Goal: Task Accomplishment & Management: Manage account settings

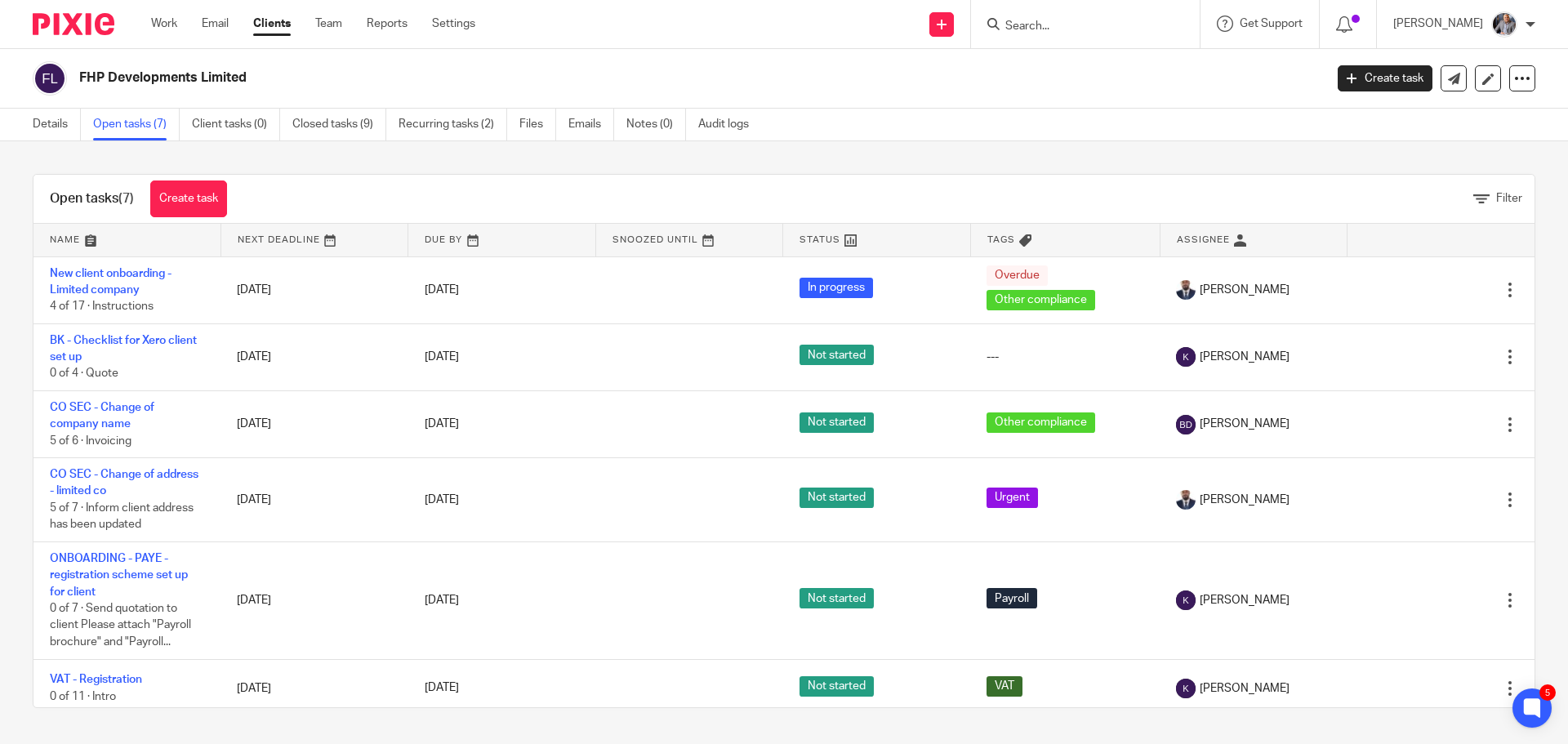
scroll to position [110, 0]
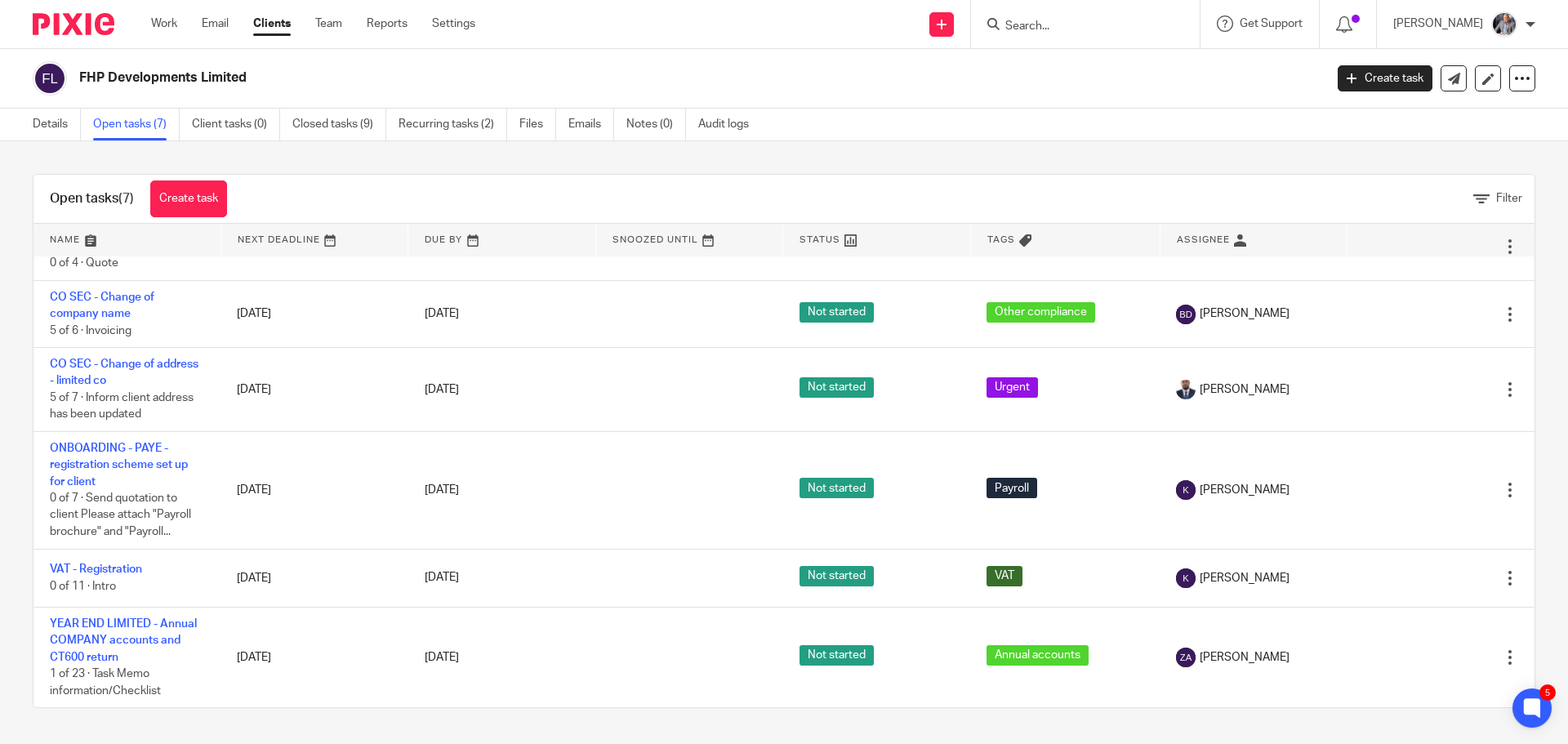
click at [1094, 20] on input "Search" at bounding box center [1077, 27] width 147 height 15
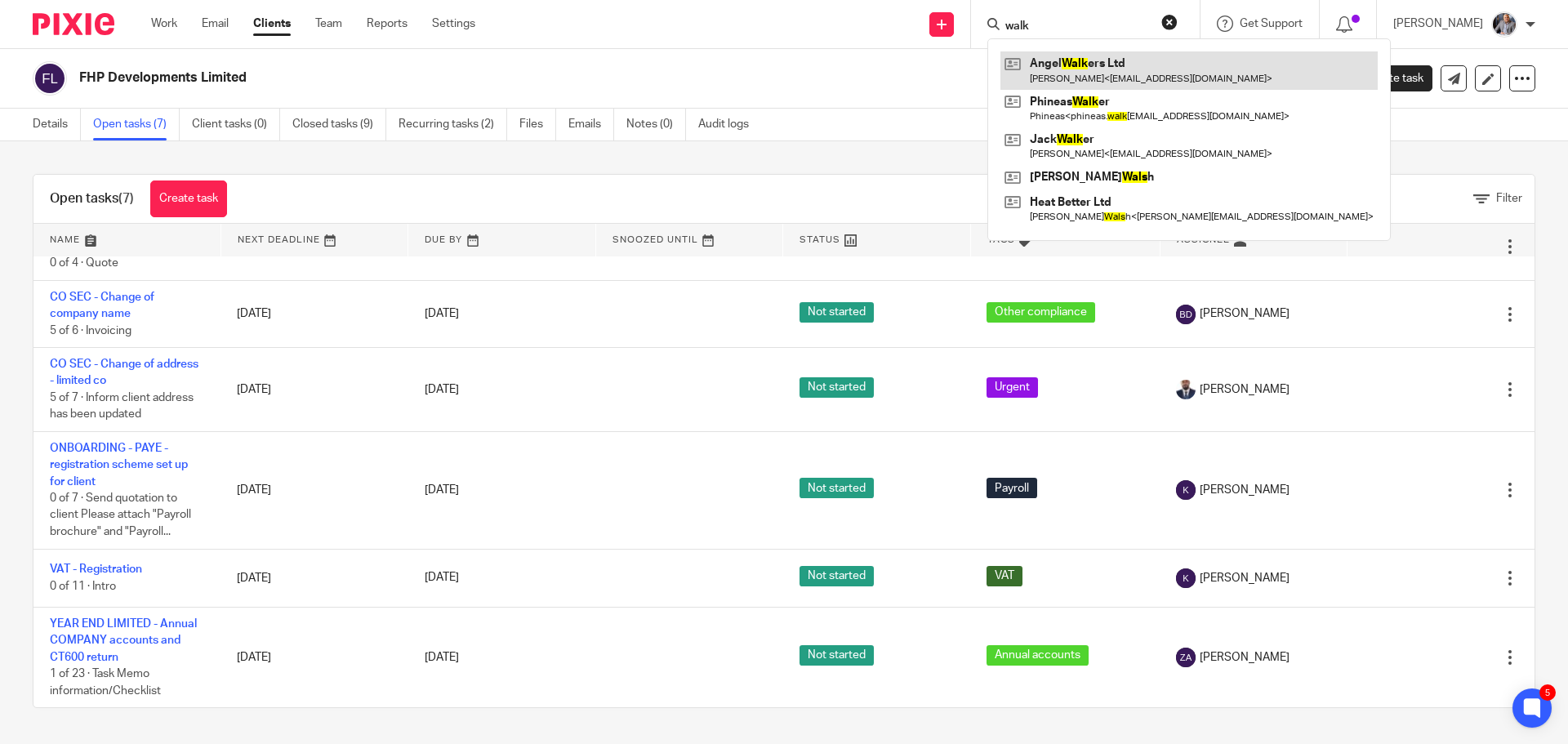
type input "walk"
click at [1076, 64] on link at bounding box center [1189, 70] width 377 height 38
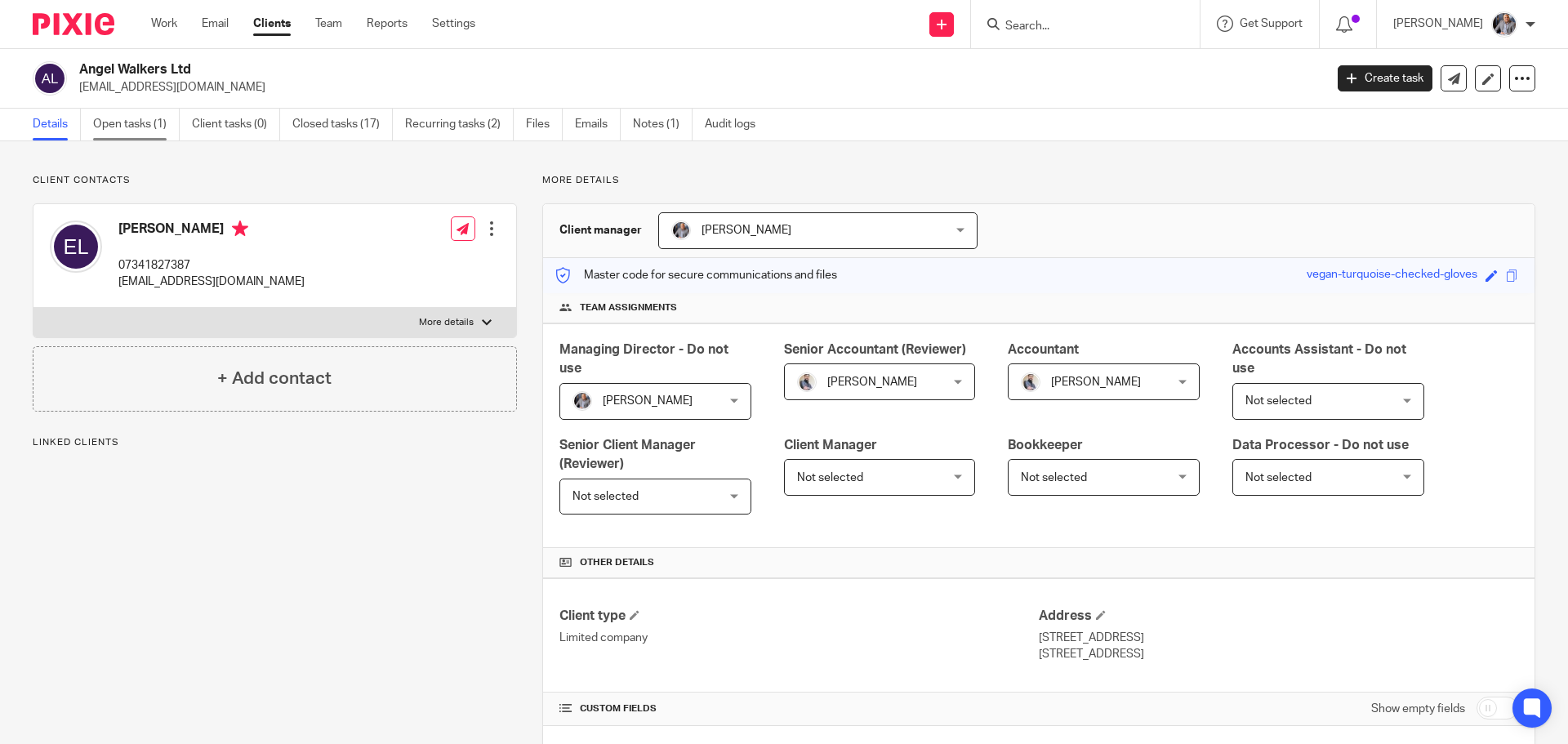
click at [155, 122] on link "Open tasks (1)" at bounding box center [136, 124] width 87 height 32
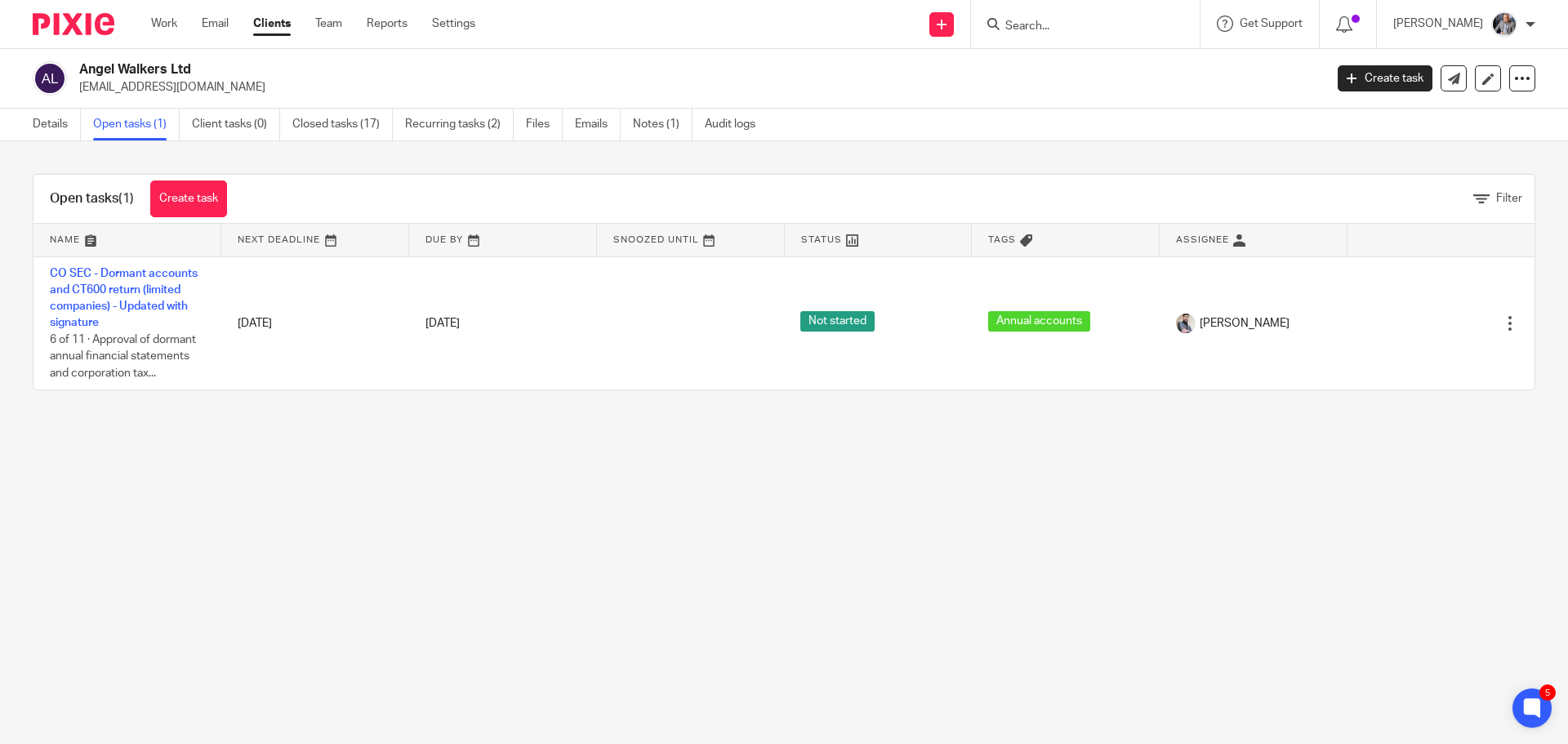
click at [1108, 599] on main "Angel Walkers Ltd emmalee4u@hotmail.co.uk Create task Update from Companies Hou…" at bounding box center [784, 372] width 1568 height 744
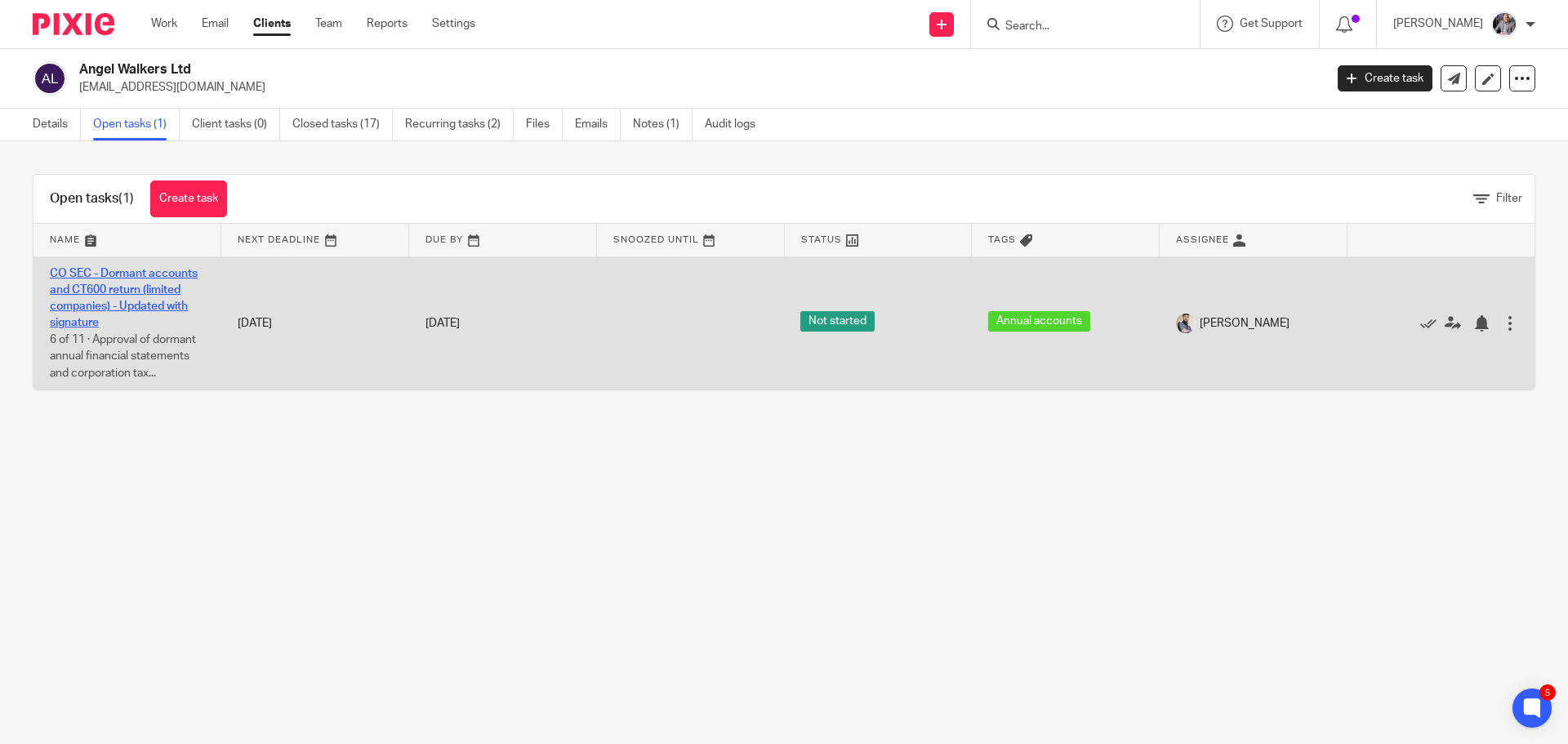
click at [134, 302] on link "CO SEC - Dormant accounts and CT600 return (limited companies) - Updated with s…" at bounding box center [123, 298] width 148 height 62
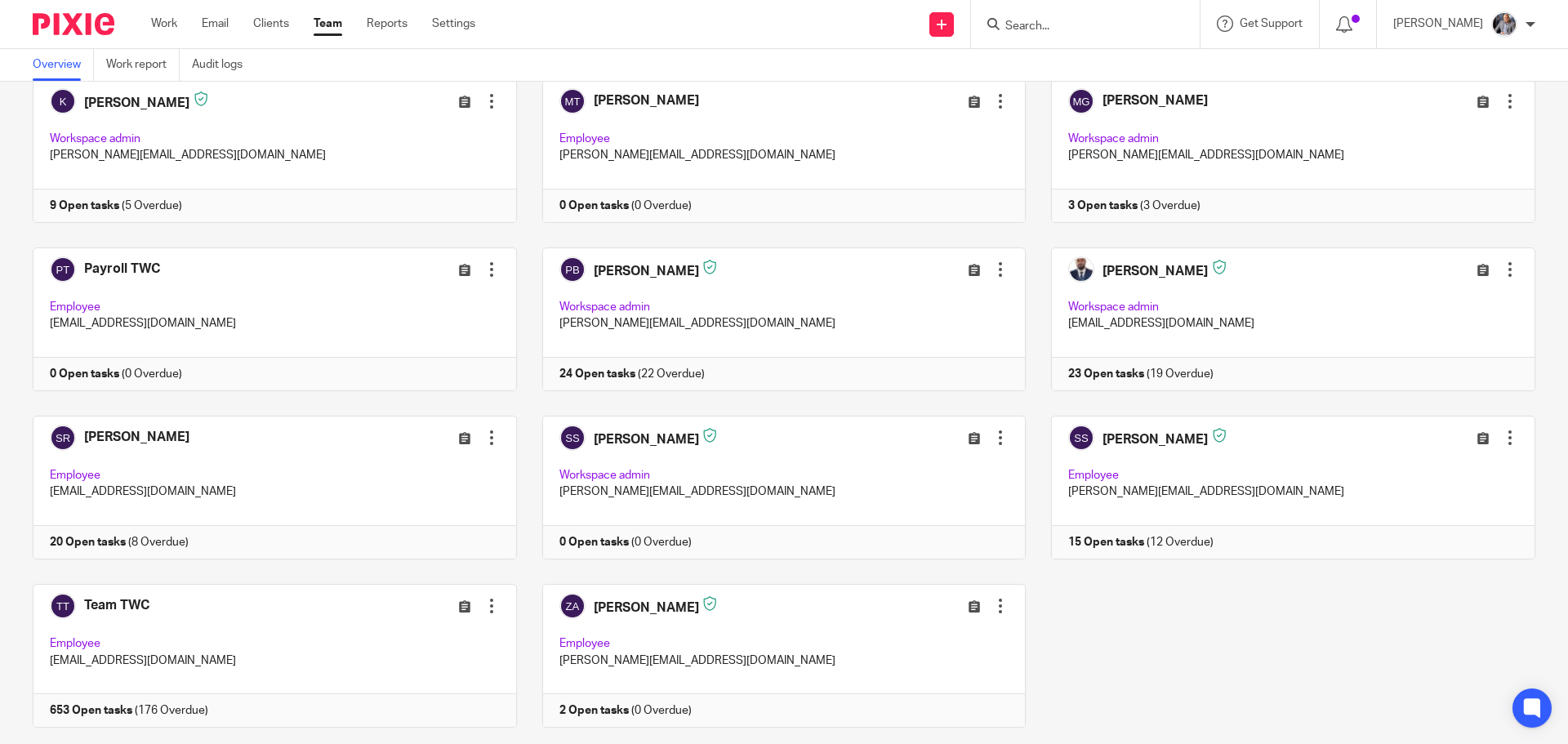
scroll to position [473, 0]
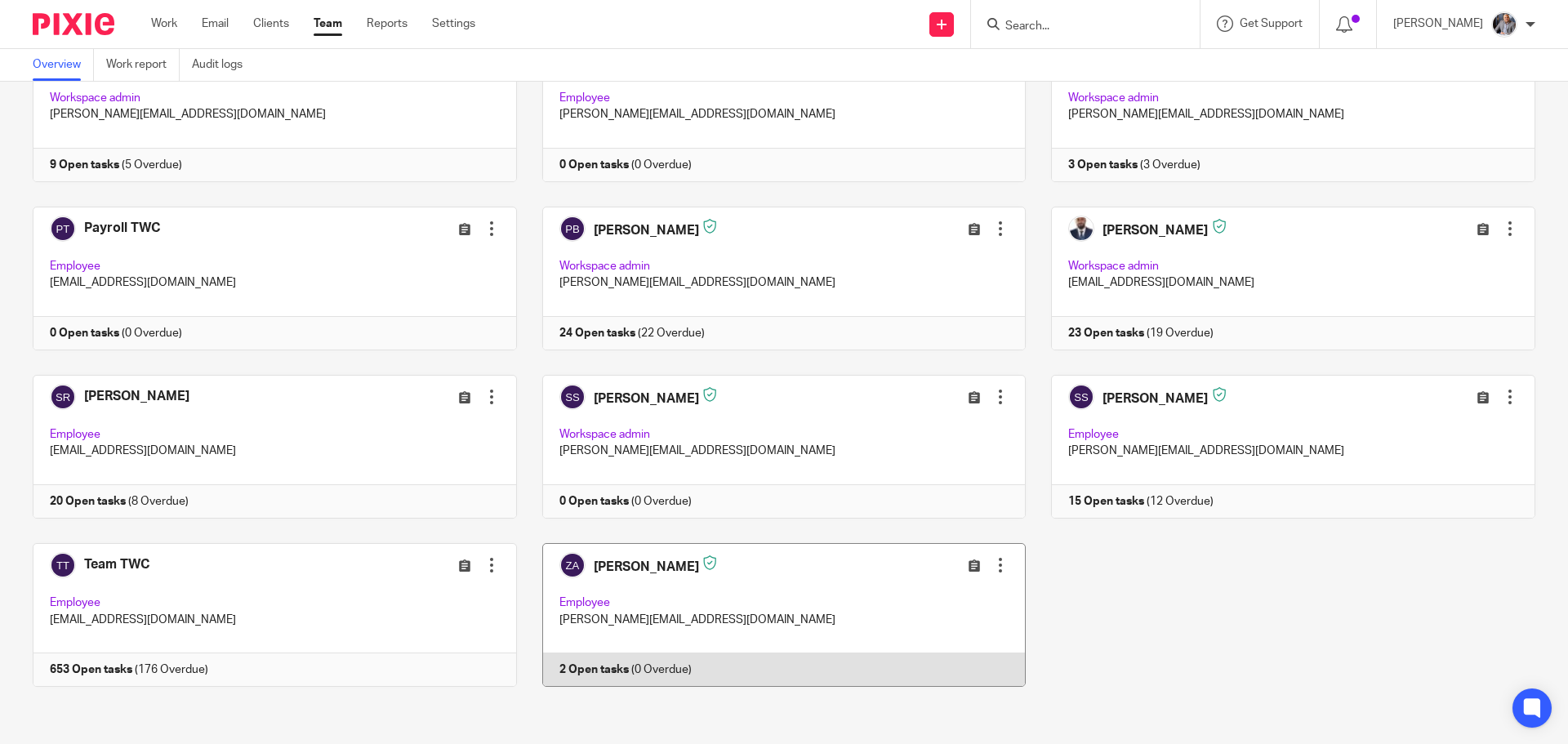
click at [594, 668] on link at bounding box center [771, 615] width 509 height 144
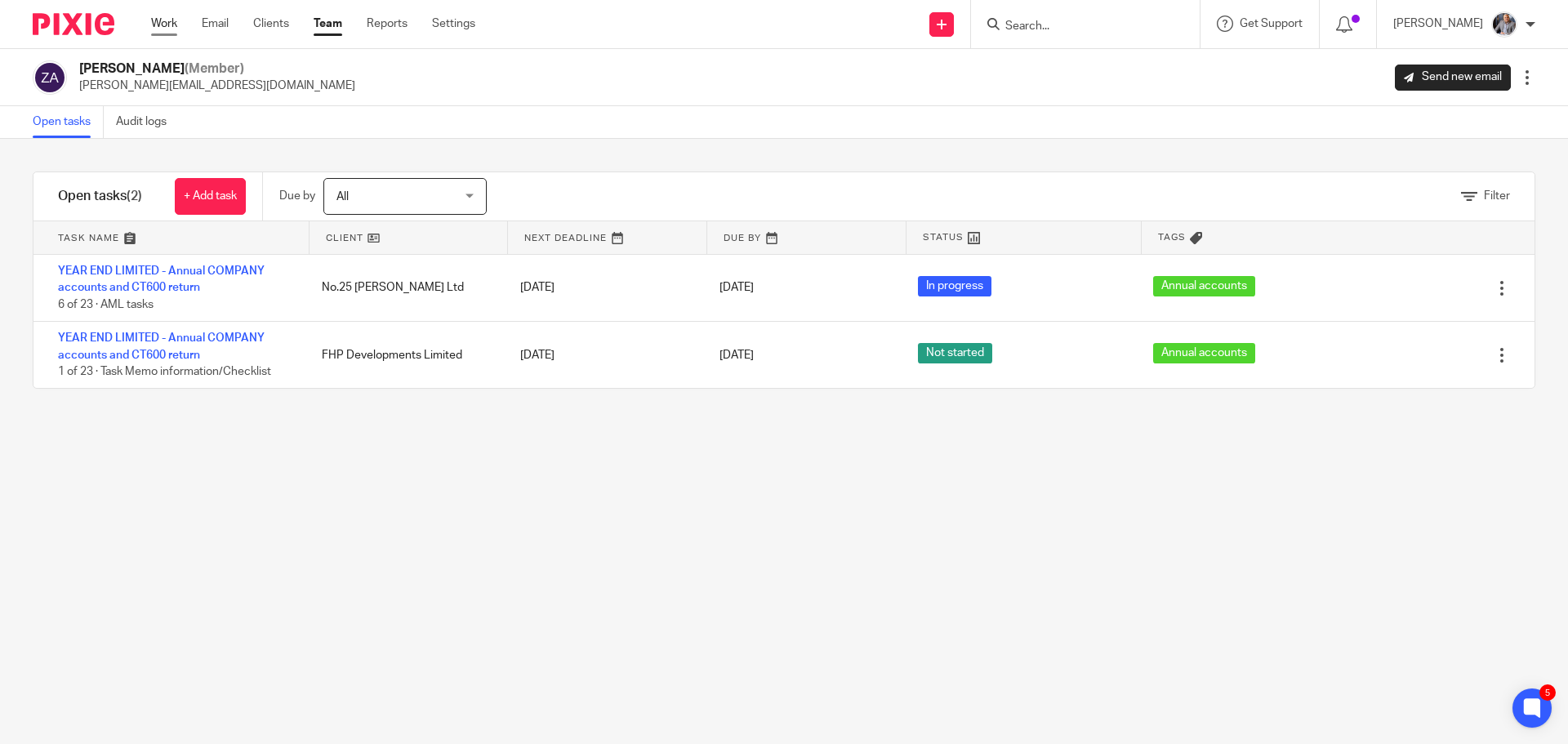
click at [161, 22] on link "Work" at bounding box center [164, 24] width 26 height 17
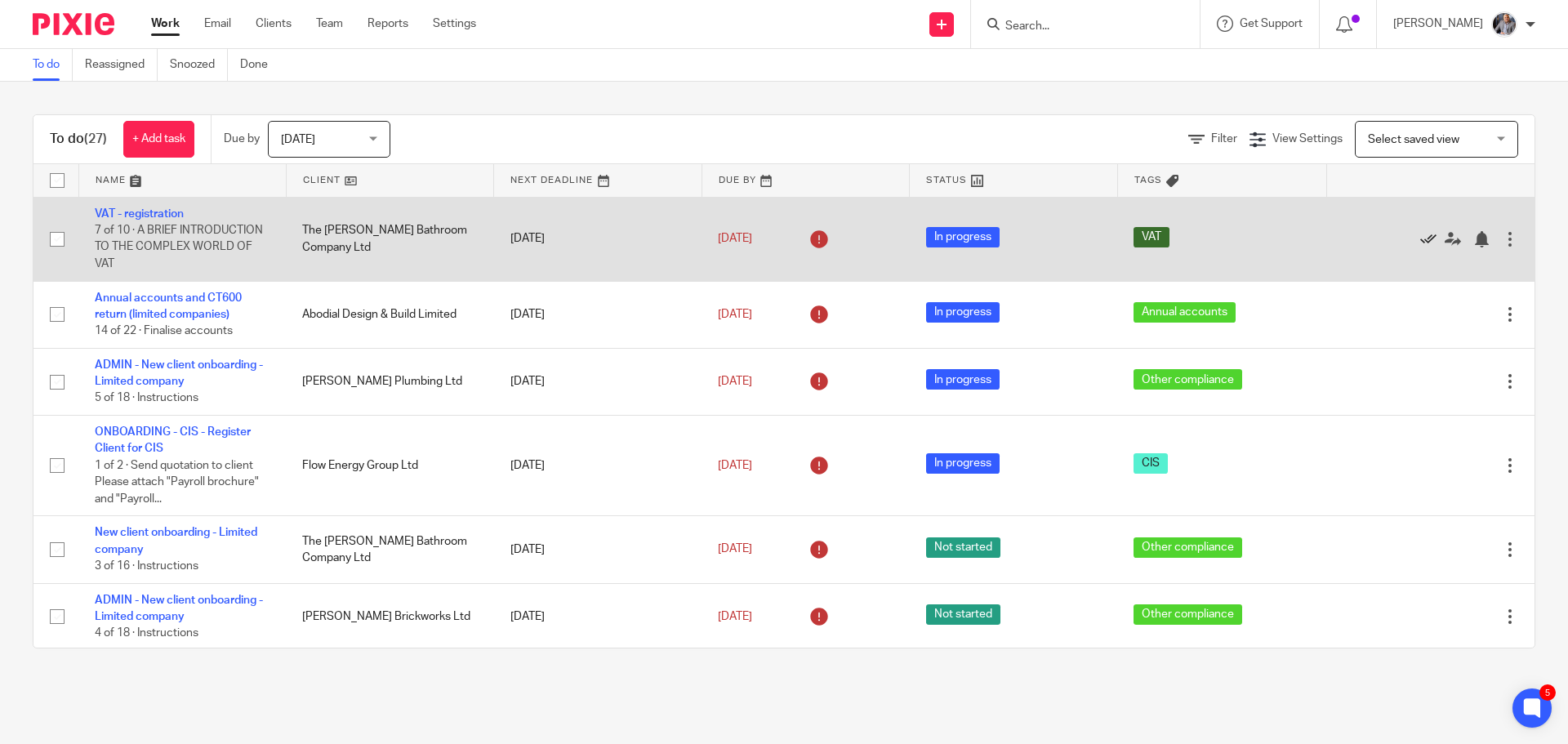
click at [1420, 236] on icon at bounding box center [1428, 239] width 17 height 17
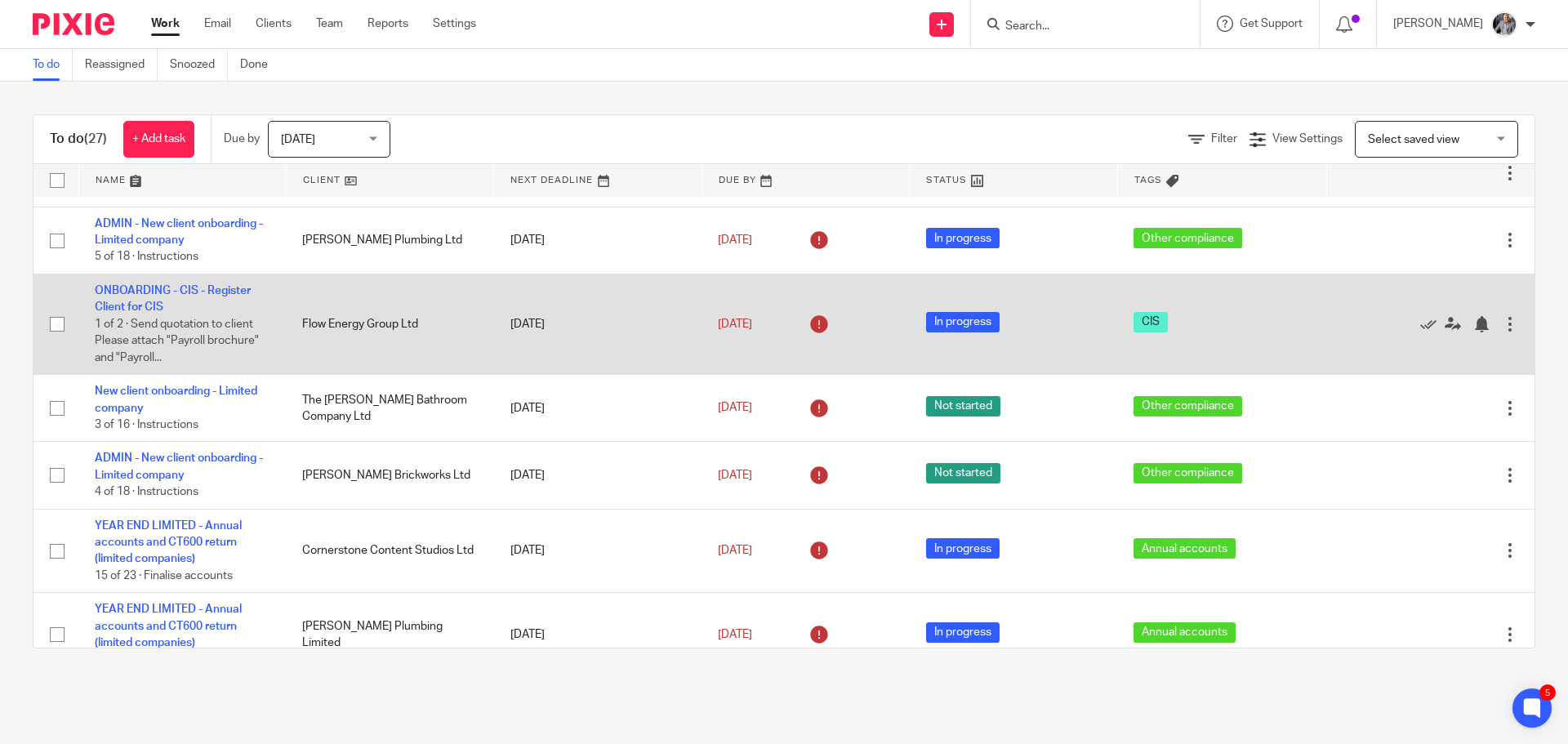
scroll to position [82, 0]
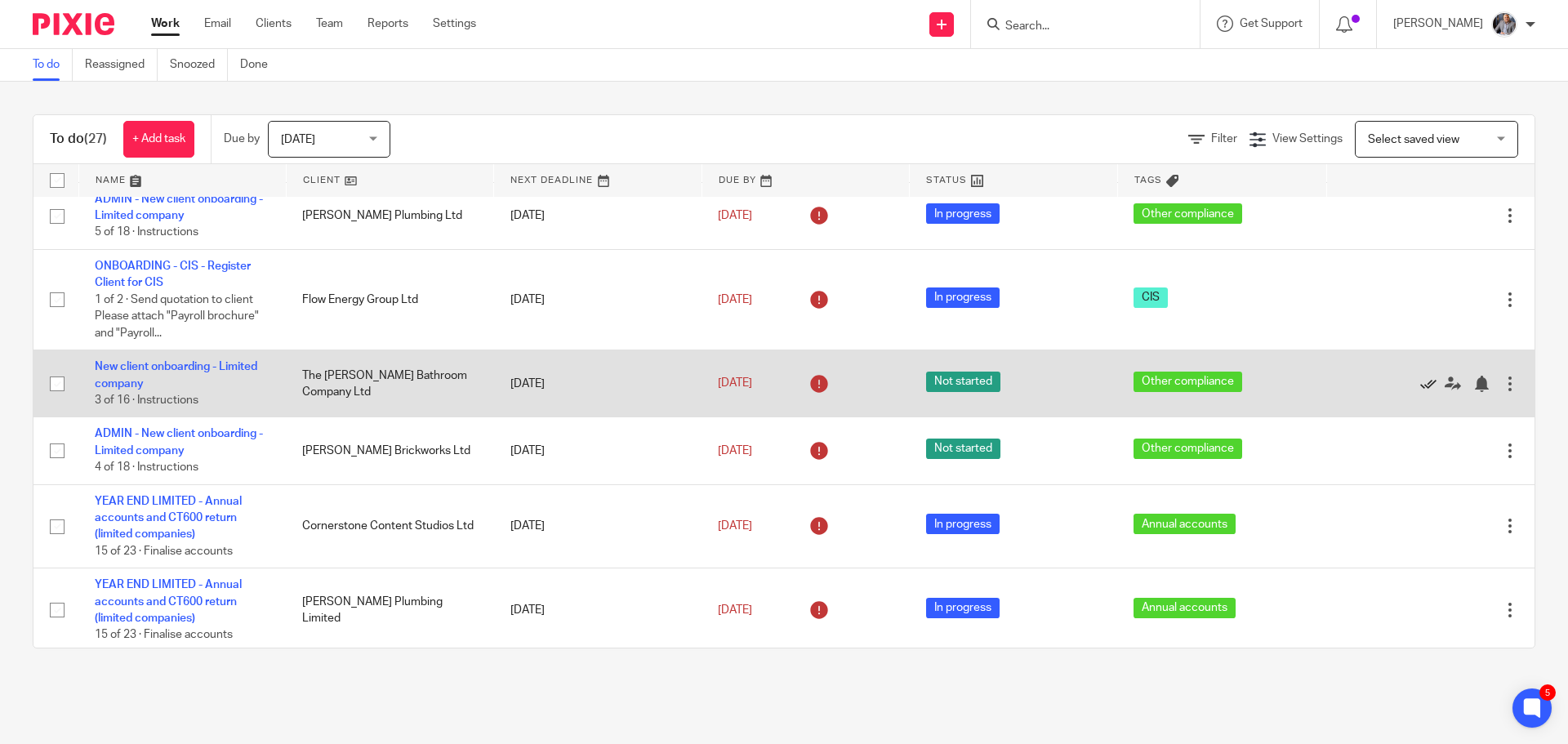
click at [1420, 383] on icon at bounding box center [1428, 384] width 17 height 17
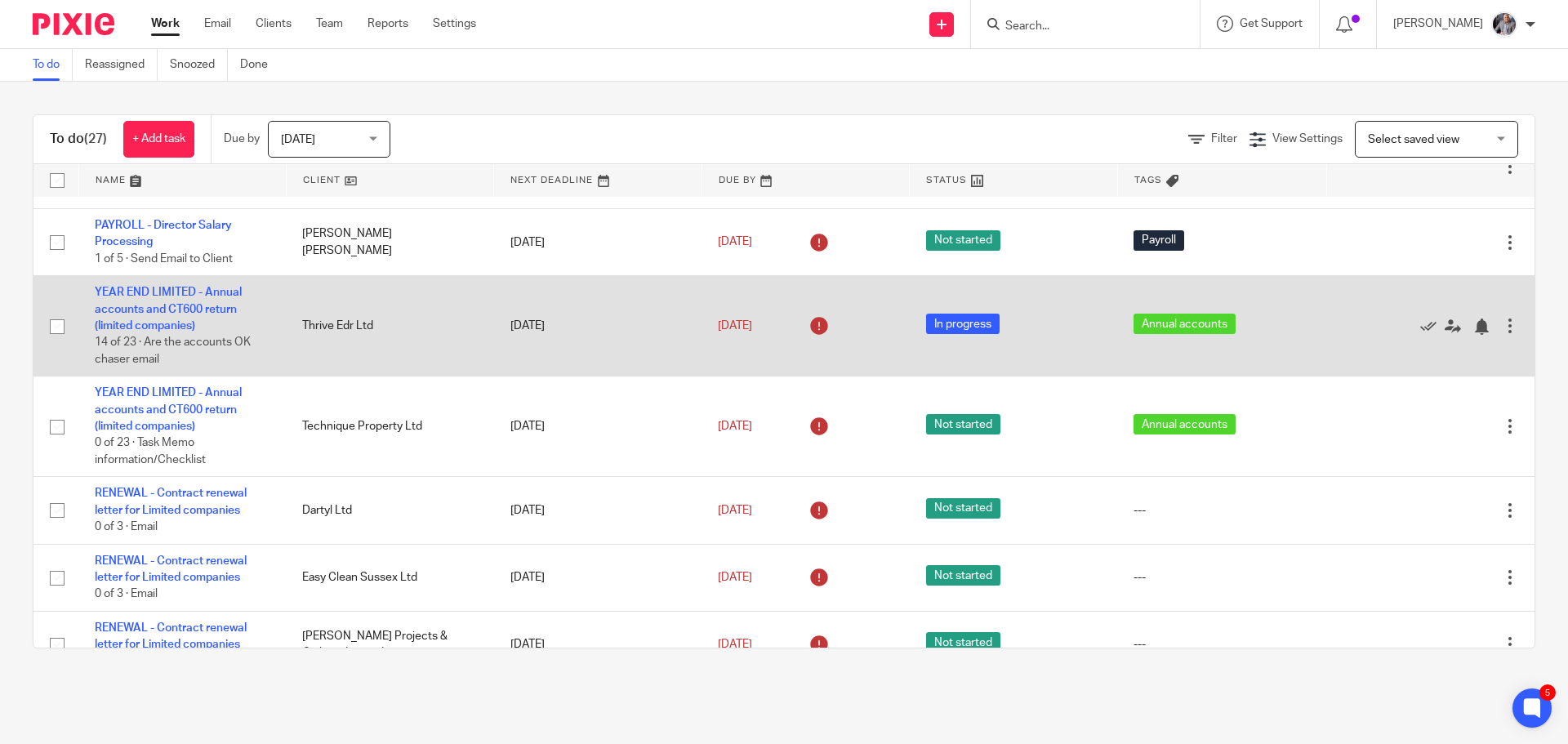
scroll to position [899, 0]
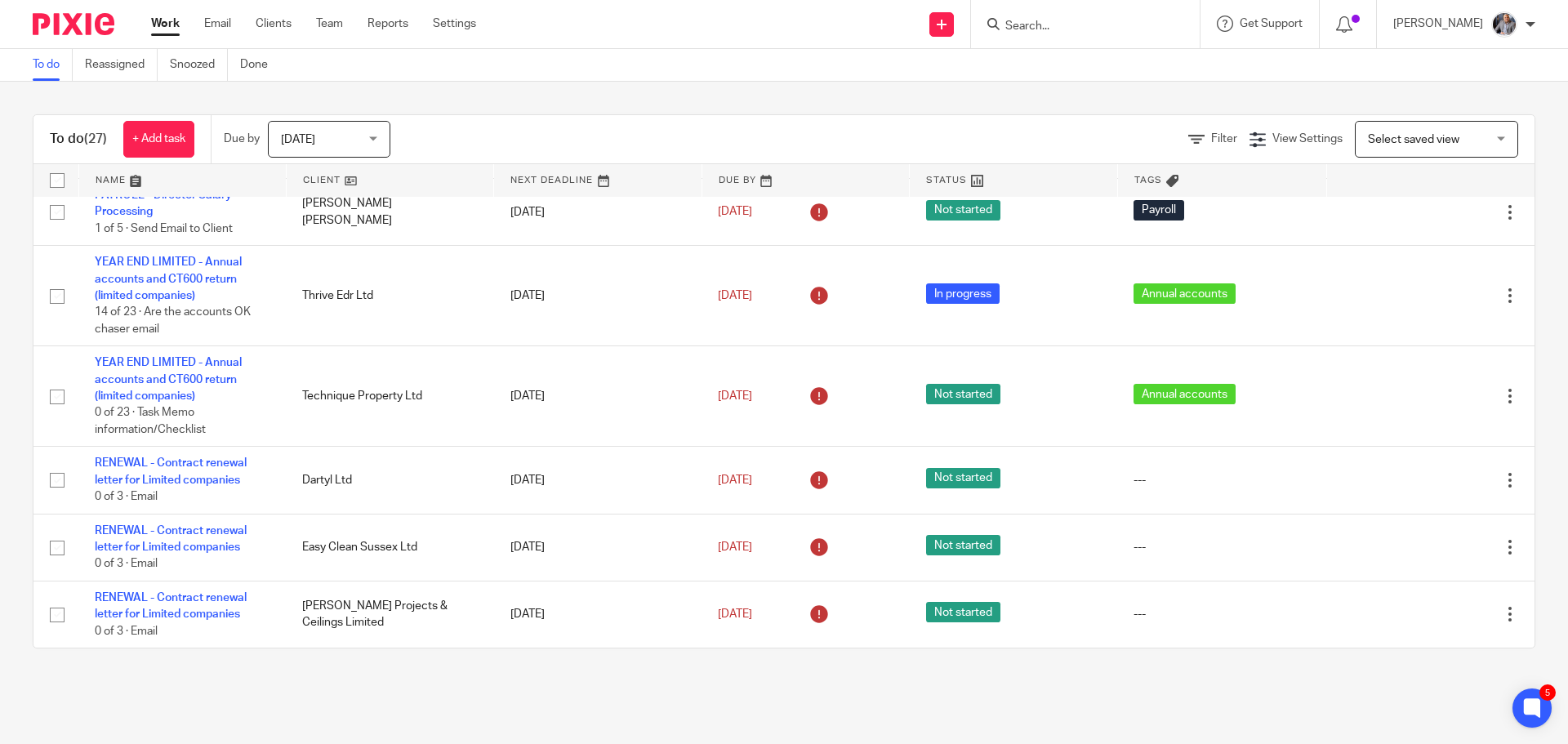
click at [1235, 693] on main "To do Reassigned Snoozed Done To do (27) + Add task Due by [DATE] [DATE] [DATE]…" at bounding box center [784, 372] width 1568 height 744
